Goal: Task Accomplishment & Management: Manage account settings

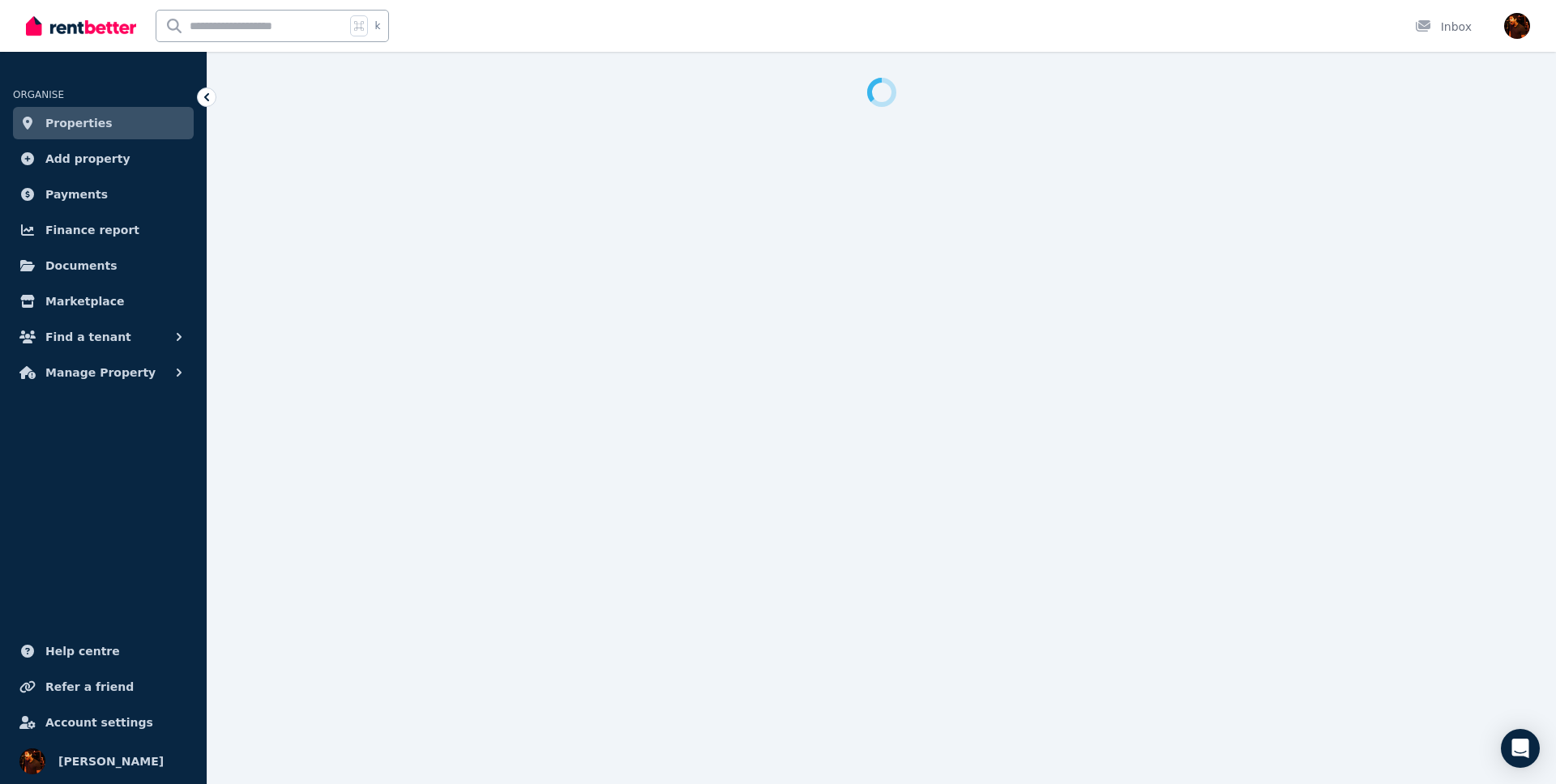
select select "**********"
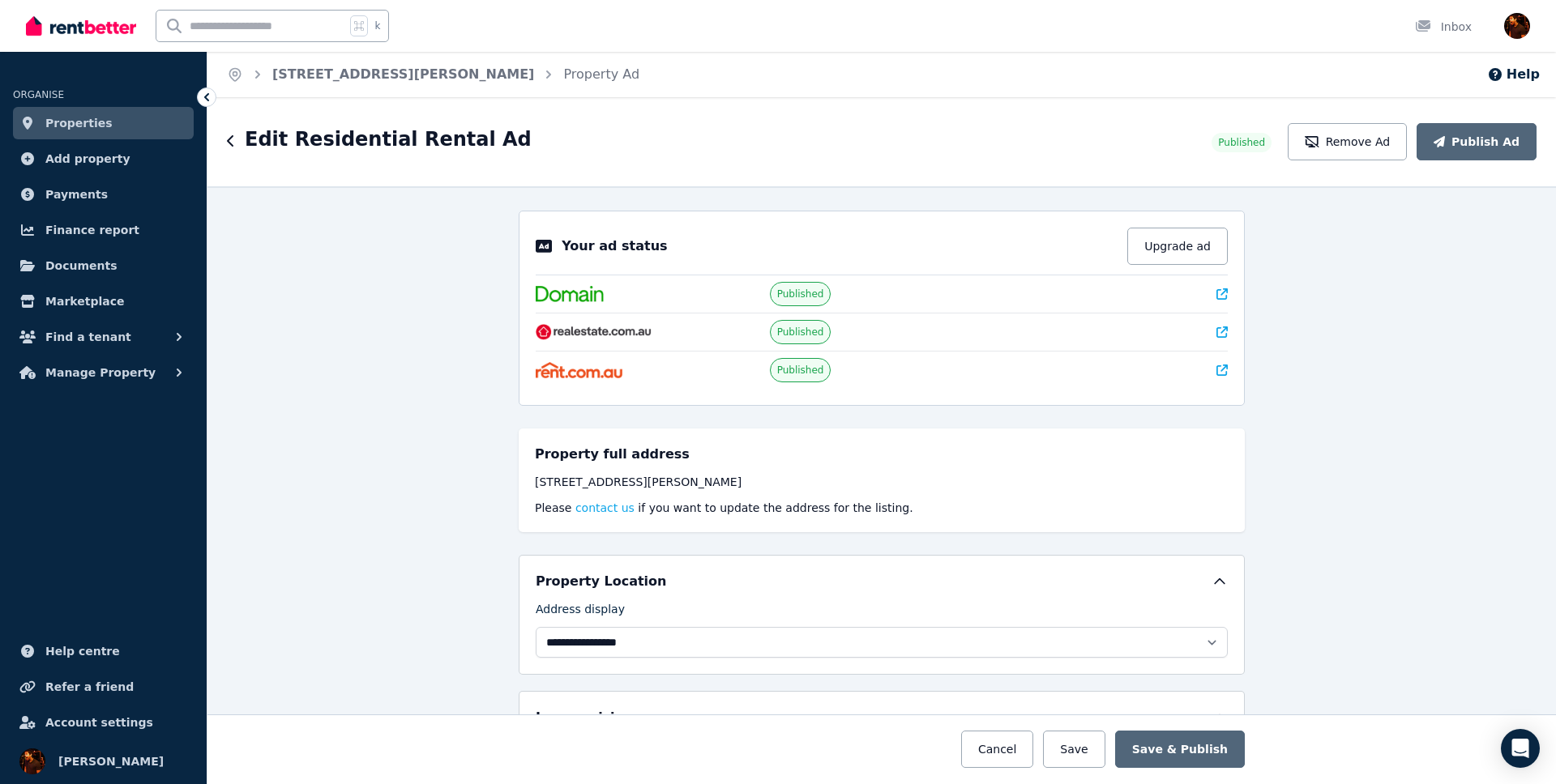
click at [111, 125] on link "Properties" at bounding box center [103, 123] width 181 height 32
